Goal: Transaction & Acquisition: Purchase product/service

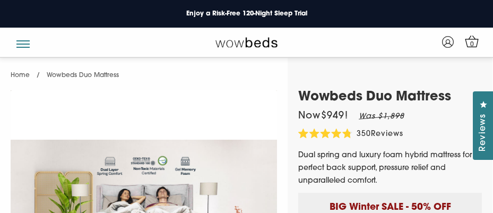
select select "Queen"
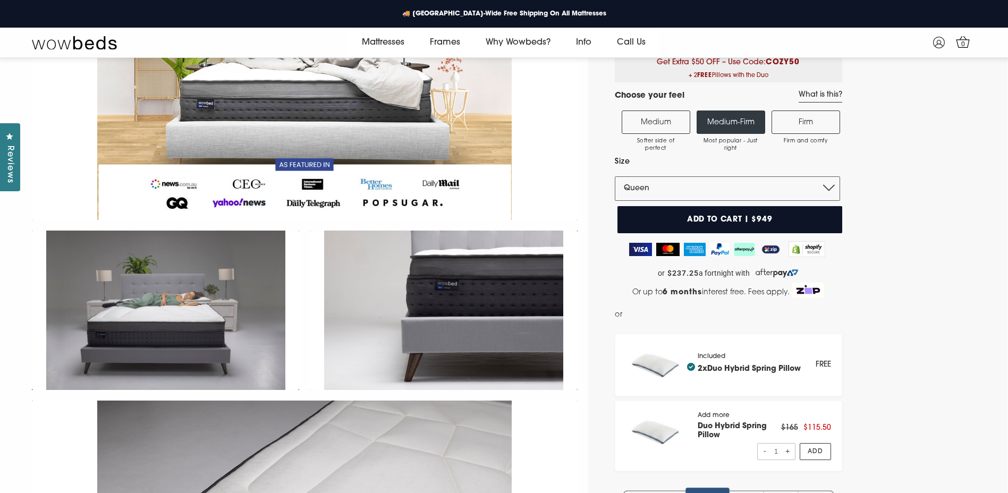
scroll to position [147, 0]
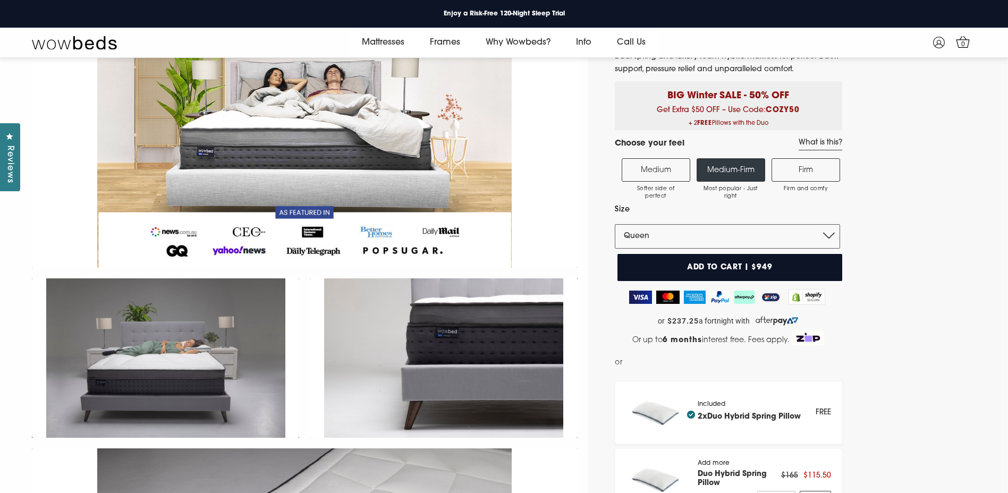
scroll to position [93, 0]
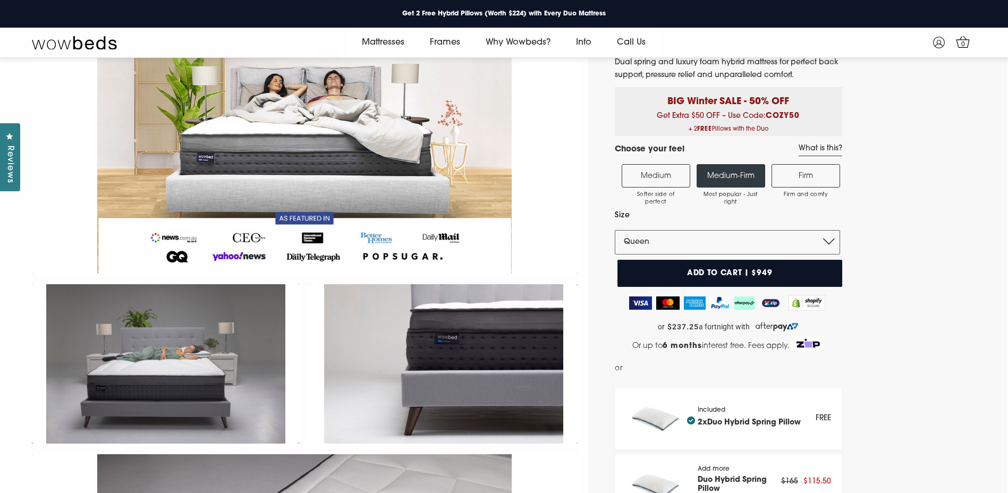
click at [493, 114] on b "COZY50" at bounding box center [782, 116] width 34 height 8
copy b "COZY50"
click at [493, 212] on button "Add to cart | $949" at bounding box center [729, 273] width 225 height 27
click at [493, 11] on p "Extra $50 Off - Use Code COZY50 at Checkout" at bounding box center [504, 14] width 166 height 14
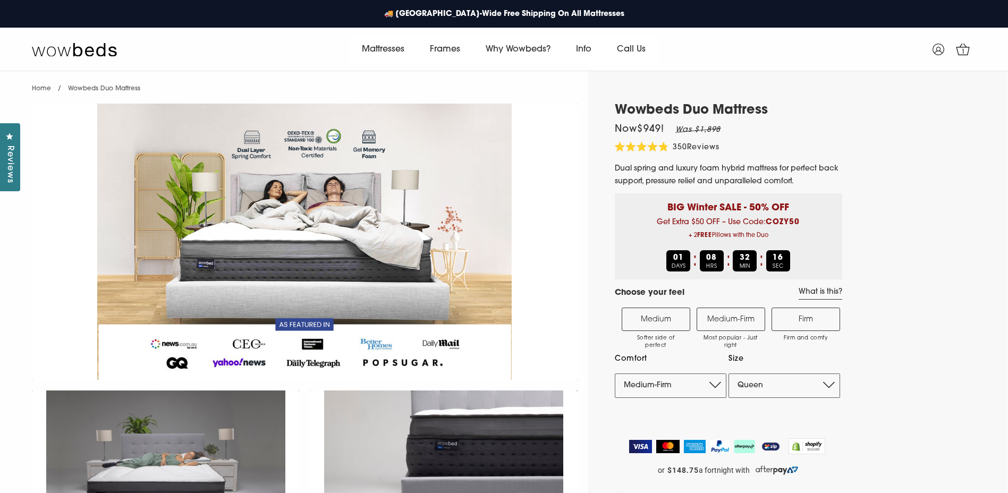
select select "Medium-Firm"
select select "Queen"
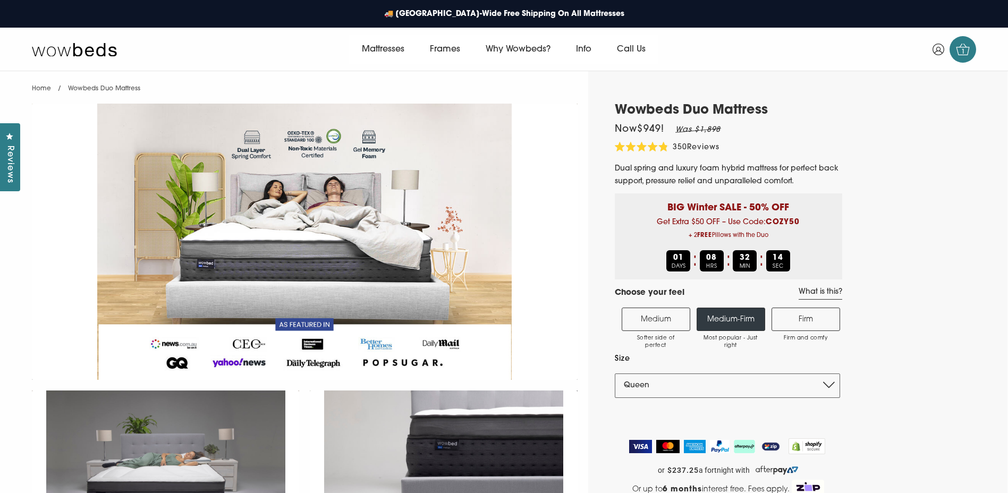
click at [966, 54] on span "1" at bounding box center [963, 52] width 11 height 11
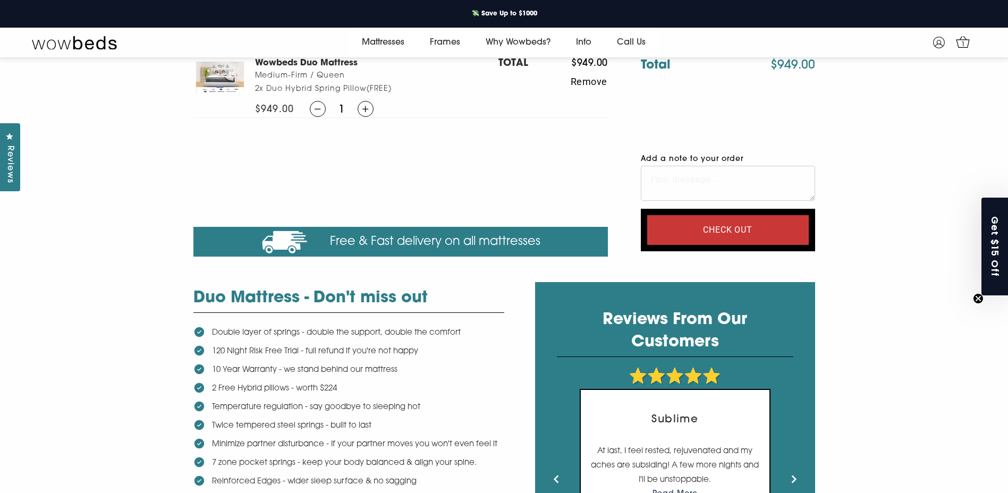
scroll to position [94, 0]
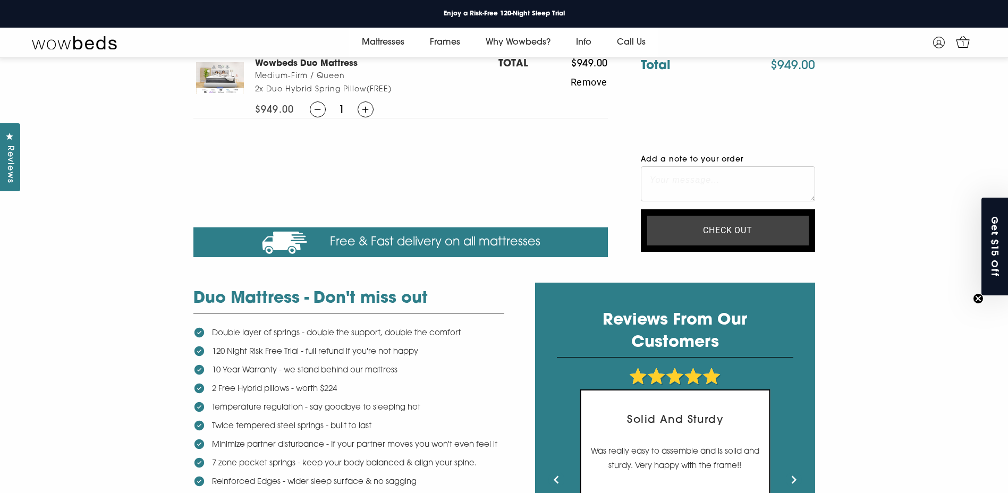
click at [693, 233] on input "Check out" at bounding box center [727, 231] width 161 height 30
